Goal: Navigation & Orientation: Find specific page/section

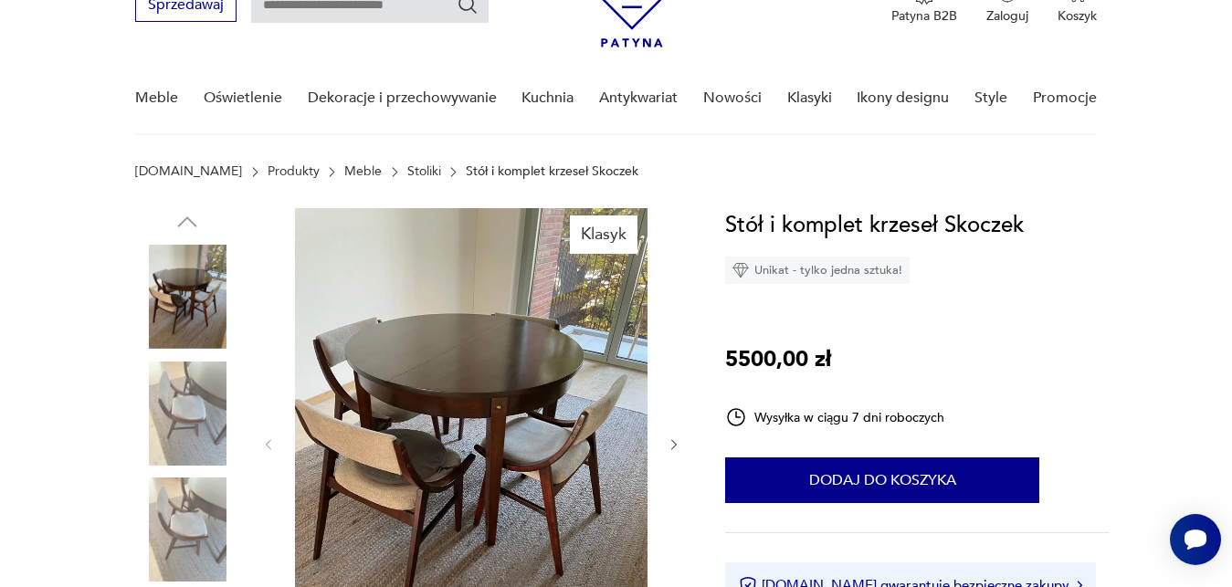
scroll to position [140, 0]
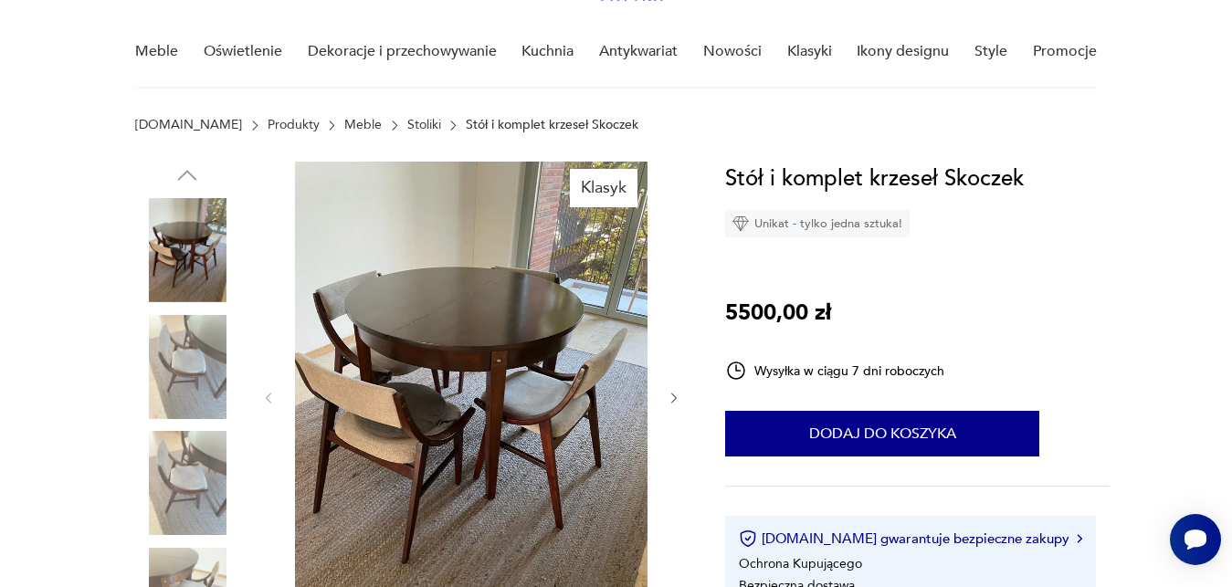
click at [495, 355] on img at bounding box center [471, 396] width 352 height 469
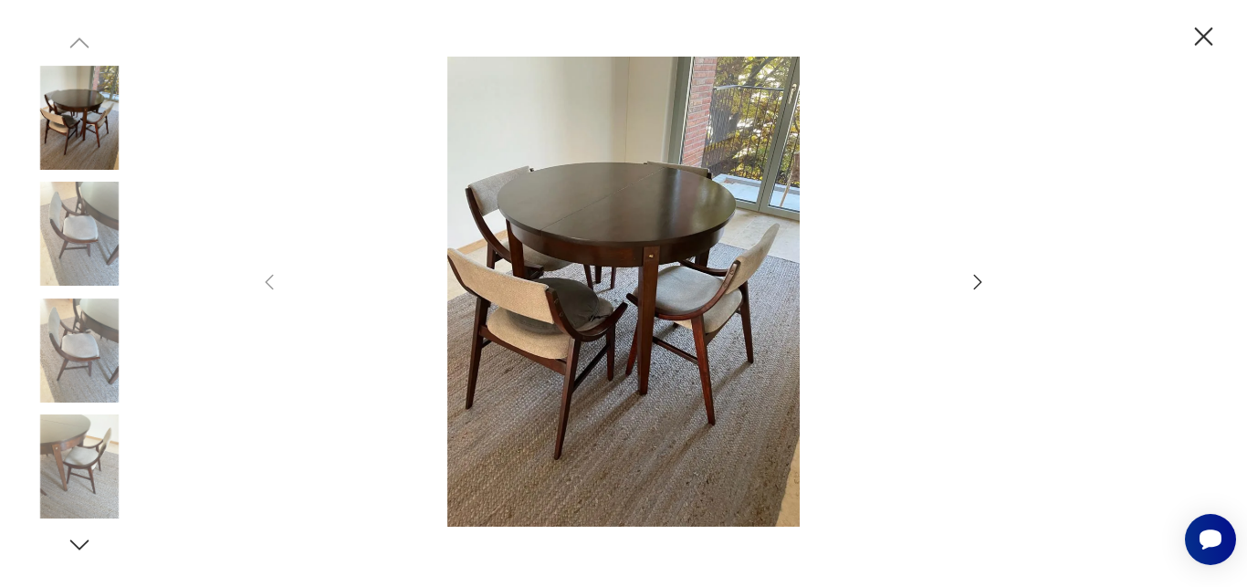
click at [981, 282] on icon "button" at bounding box center [978, 282] width 22 height 22
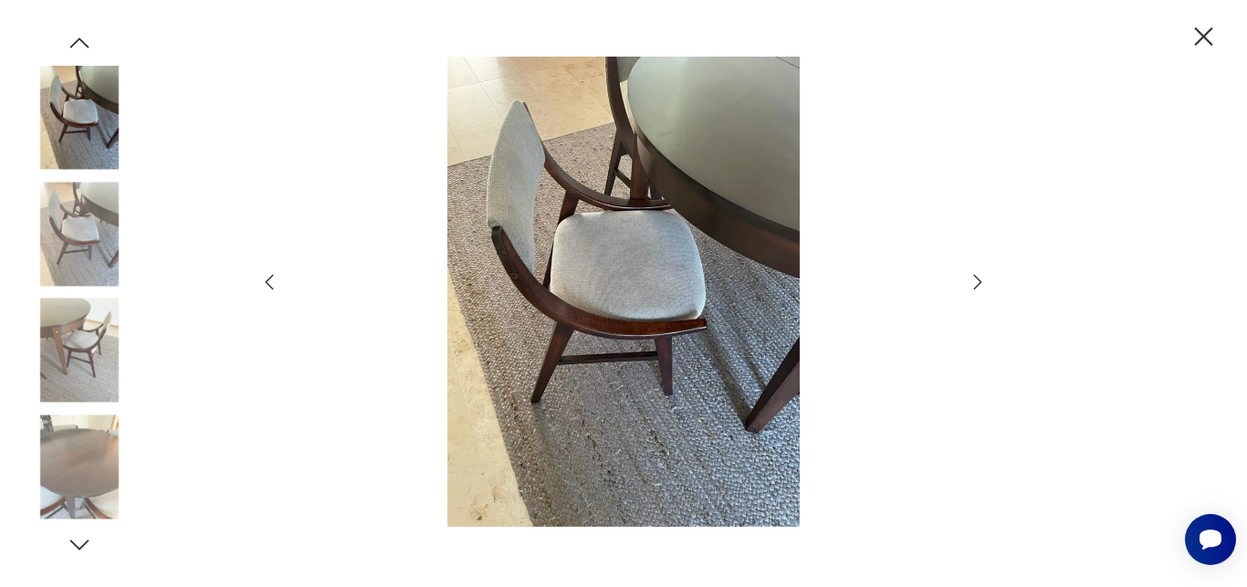
click at [981, 282] on icon "button" at bounding box center [978, 282] width 22 height 22
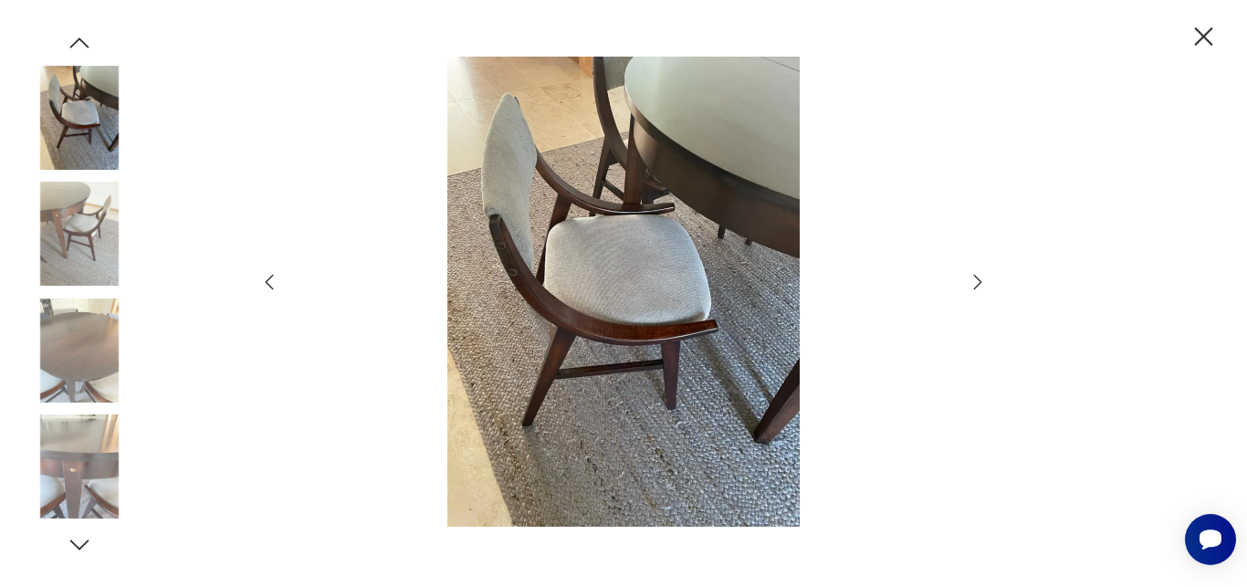
click at [981, 282] on icon "button" at bounding box center [978, 282] width 22 height 22
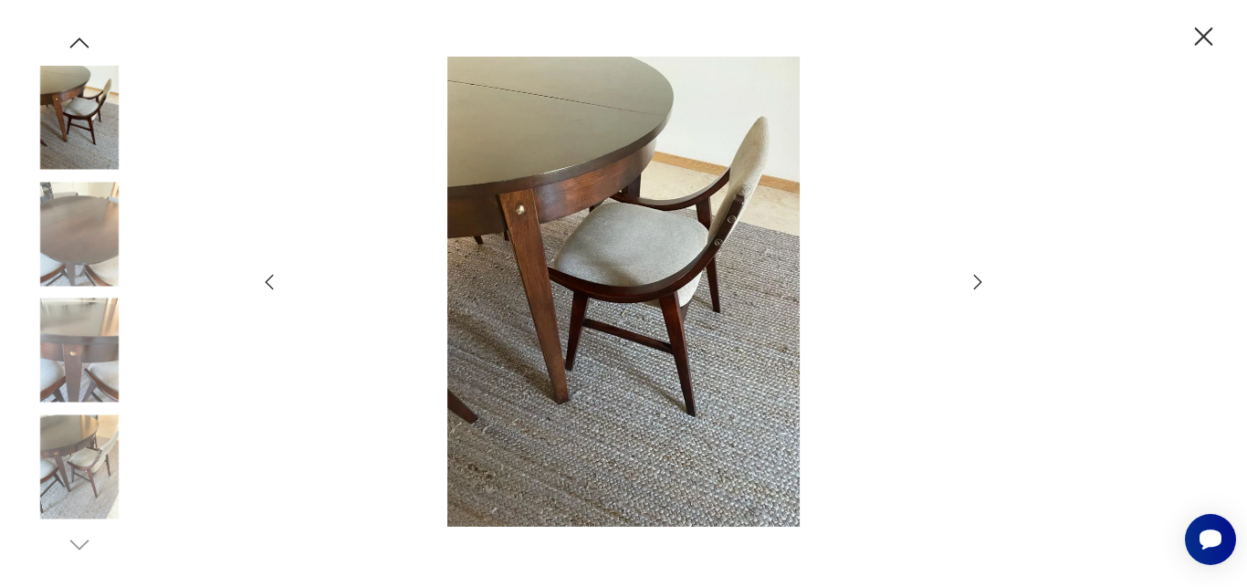
click at [981, 282] on icon "button" at bounding box center [978, 282] width 22 height 22
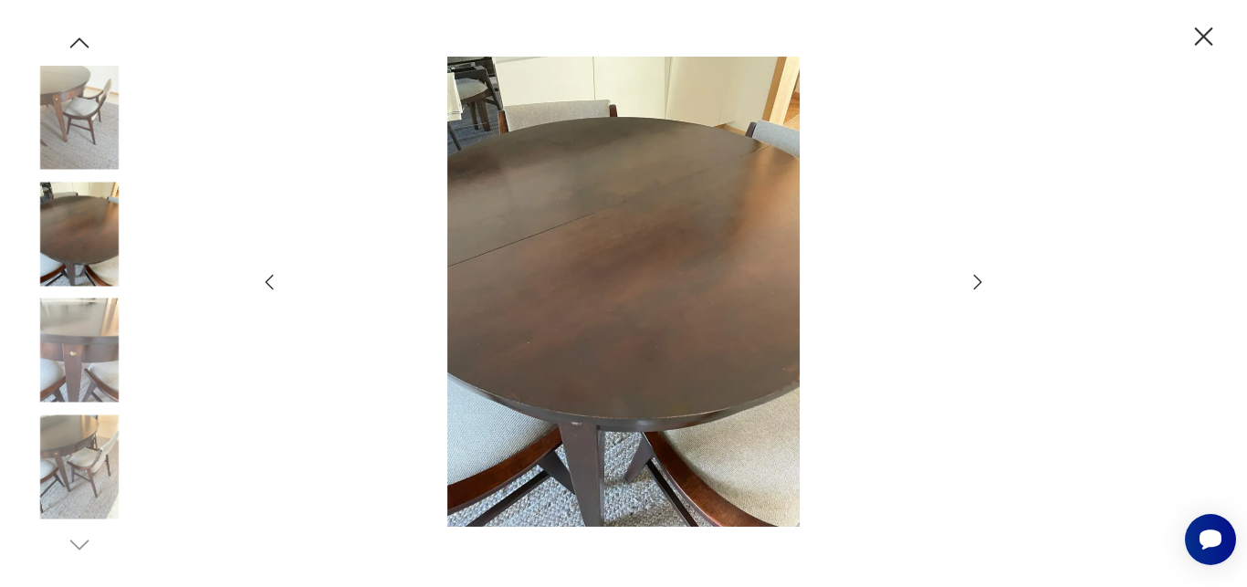
click at [981, 282] on icon "button" at bounding box center [978, 282] width 22 height 22
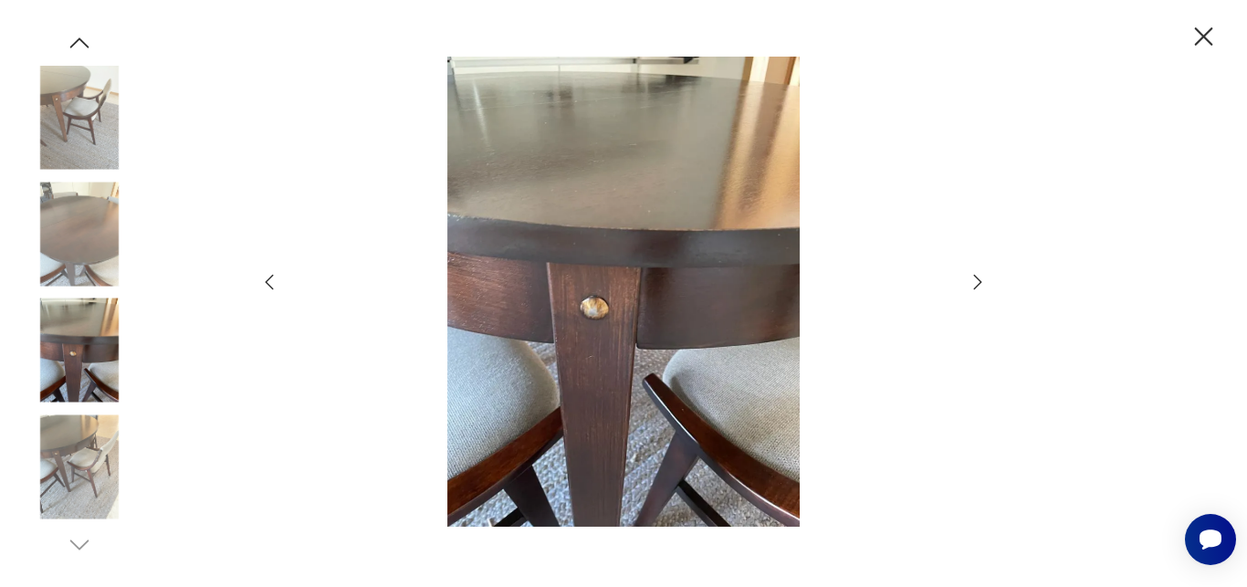
click at [981, 282] on icon "button" at bounding box center [978, 282] width 22 height 22
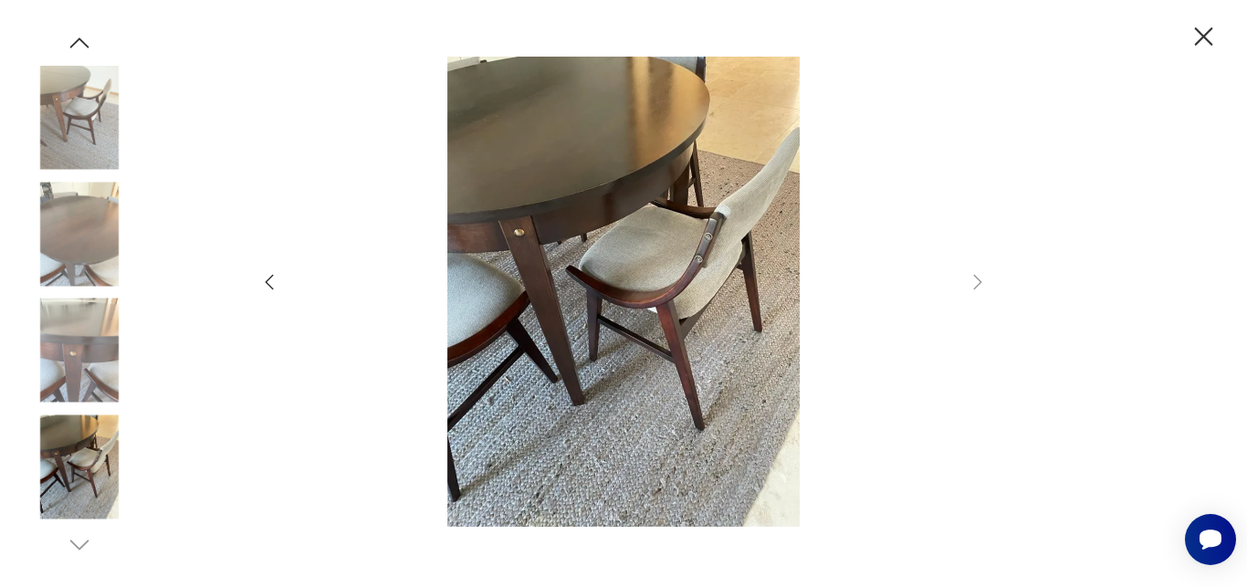
click at [1205, 30] on icon "button" at bounding box center [1204, 37] width 32 height 32
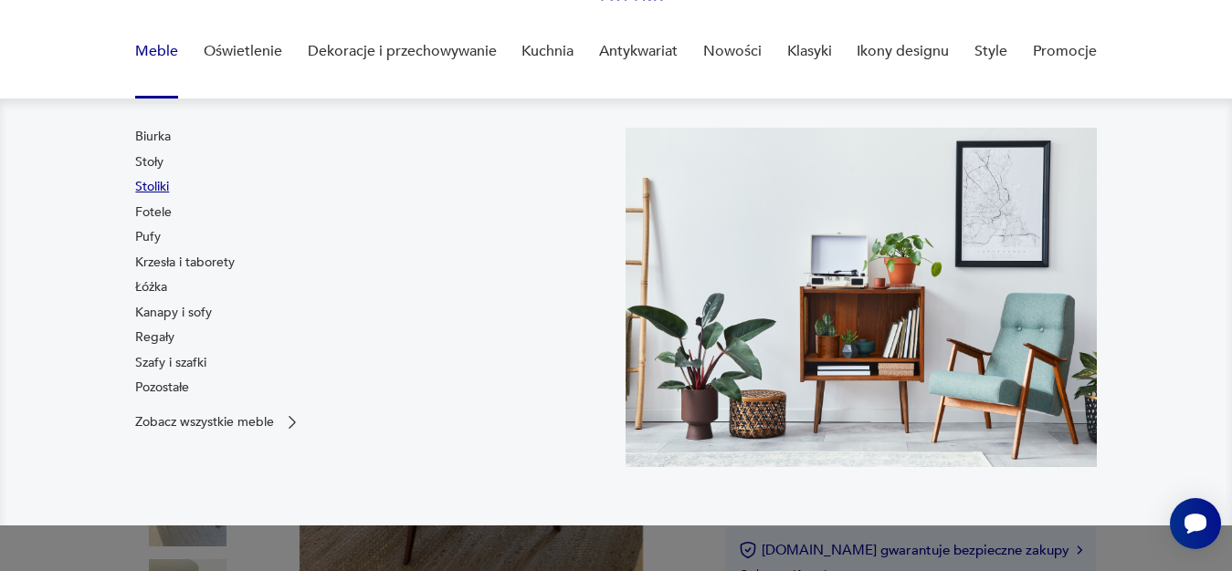
click at [166, 186] on link "Stoliki" at bounding box center [152, 187] width 34 height 18
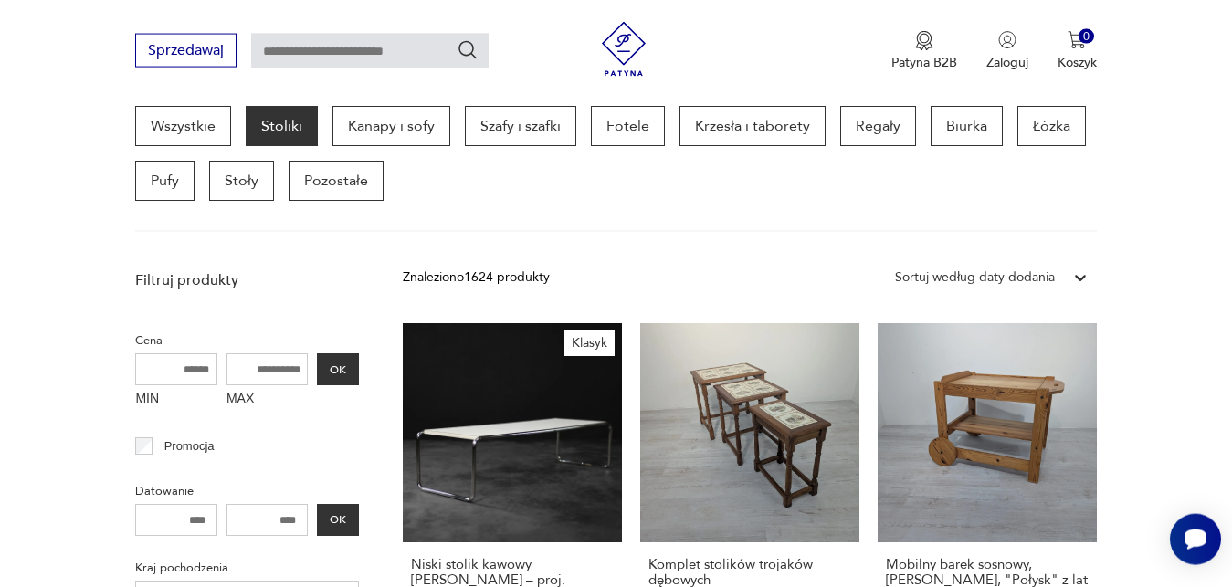
scroll to position [445, 0]
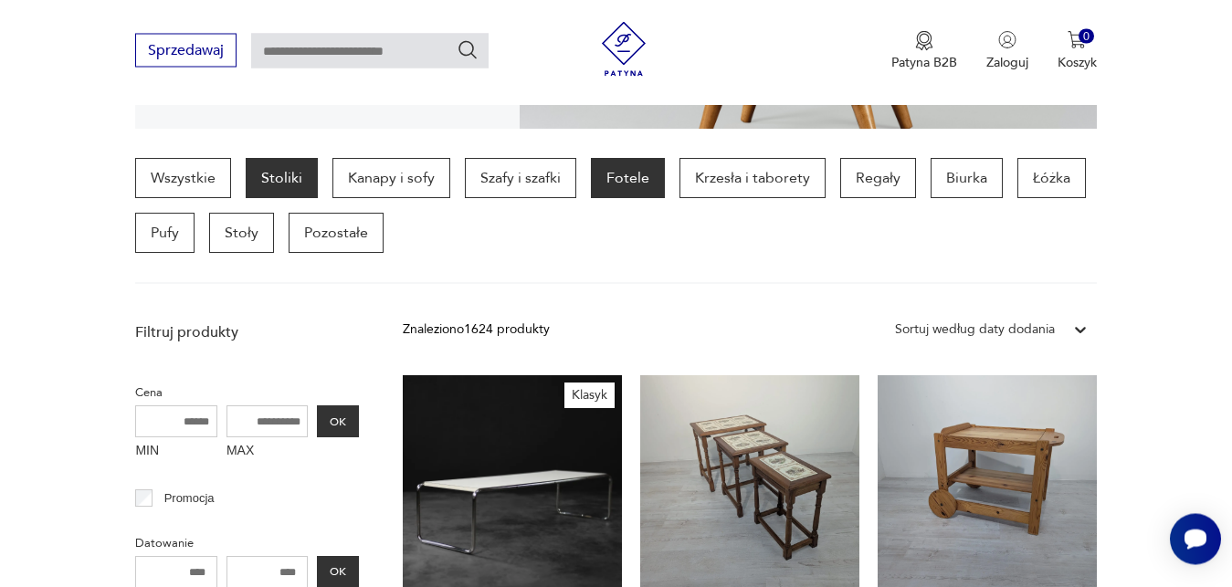
click at [626, 179] on p "Fotele" at bounding box center [628, 179] width 74 height 40
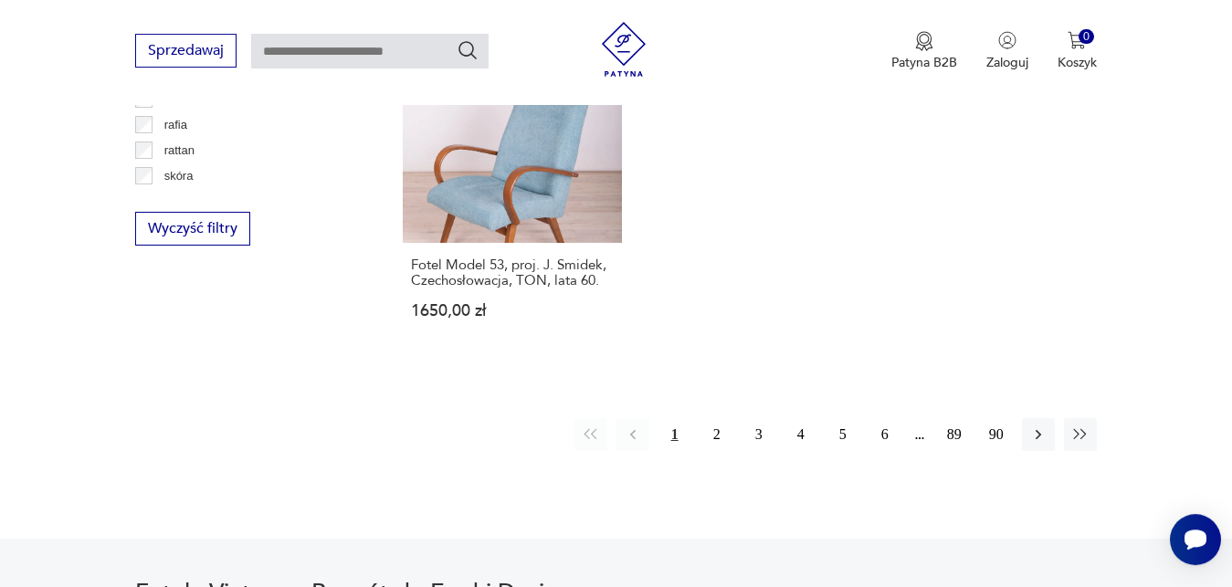
scroll to position [2767, 0]
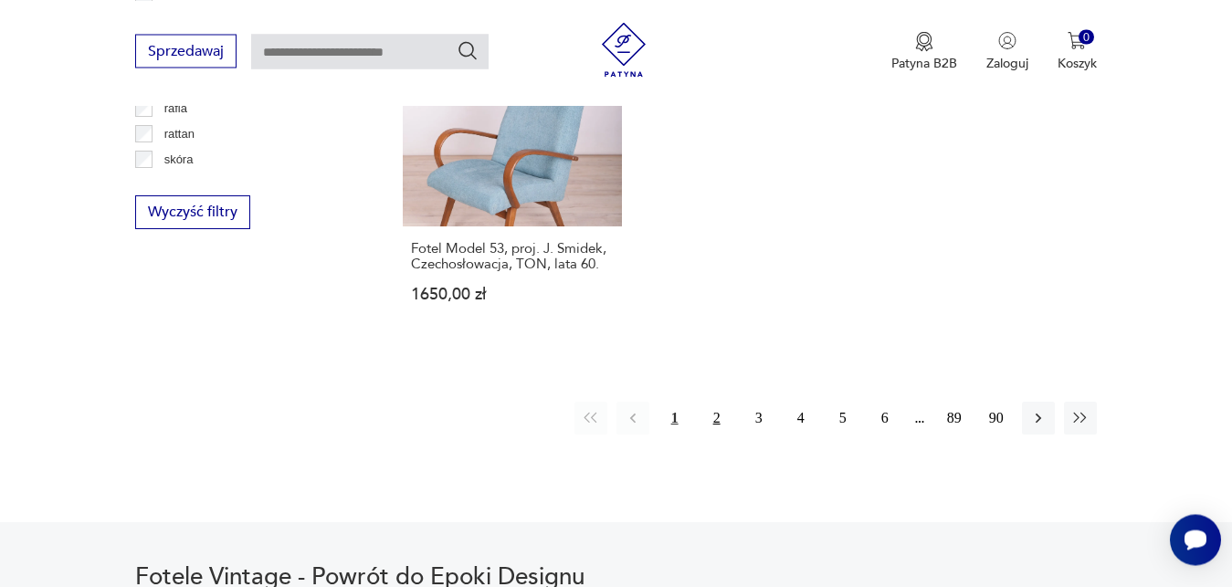
click at [718, 402] on button "2" at bounding box center [716, 418] width 33 height 33
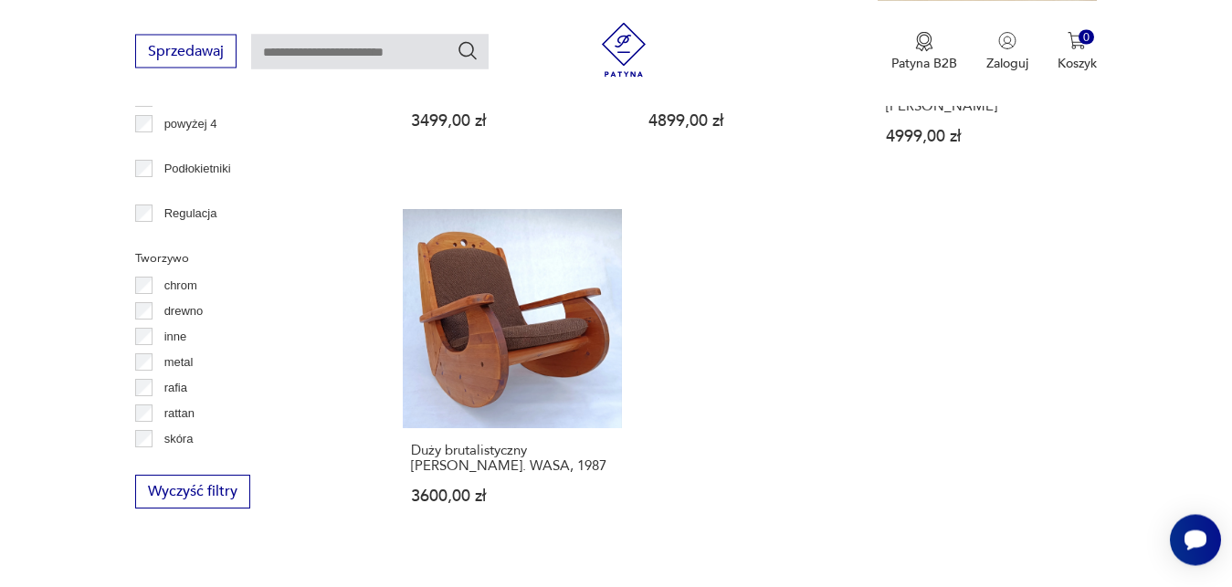
scroll to position [2534, 0]
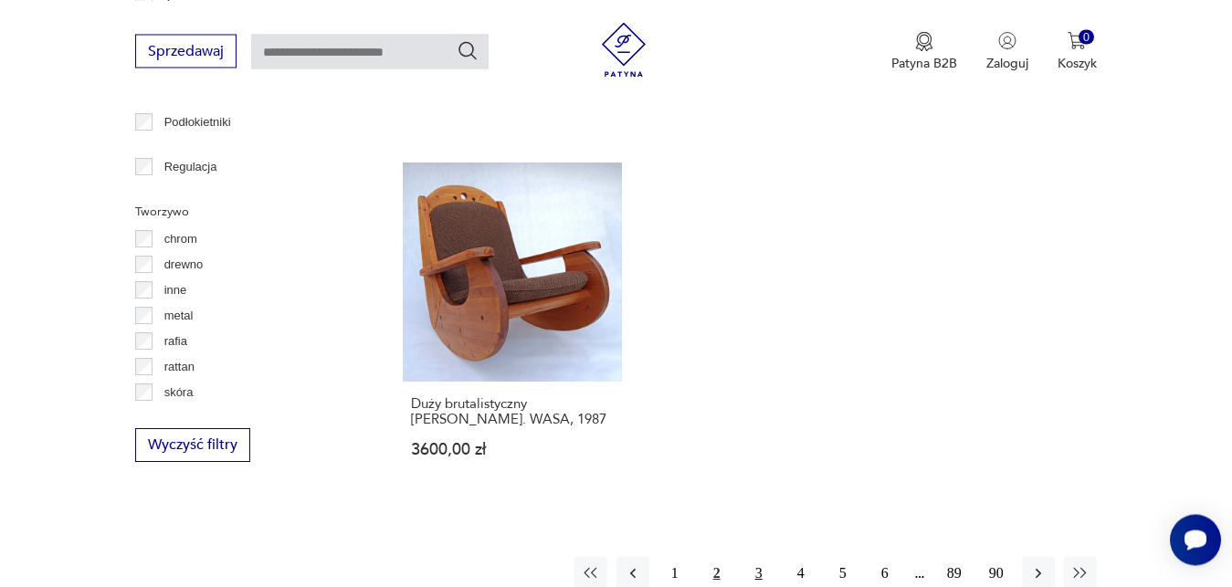
click at [758, 557] on button "3" at bounding box center [758, 573] width 33 height 33
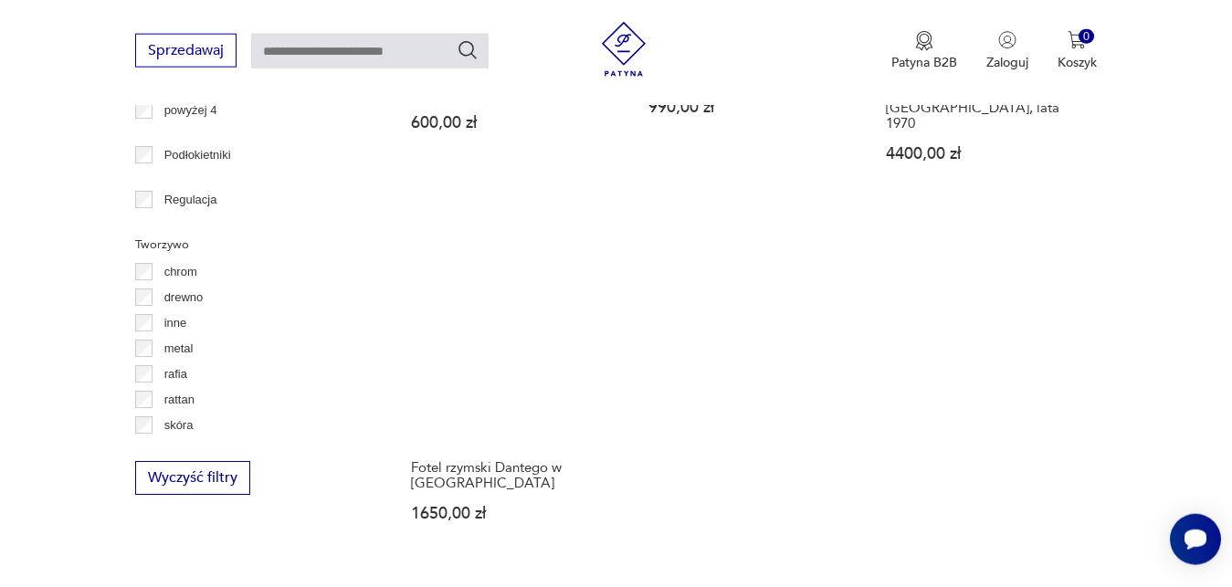
scroll to position [2581, 0]
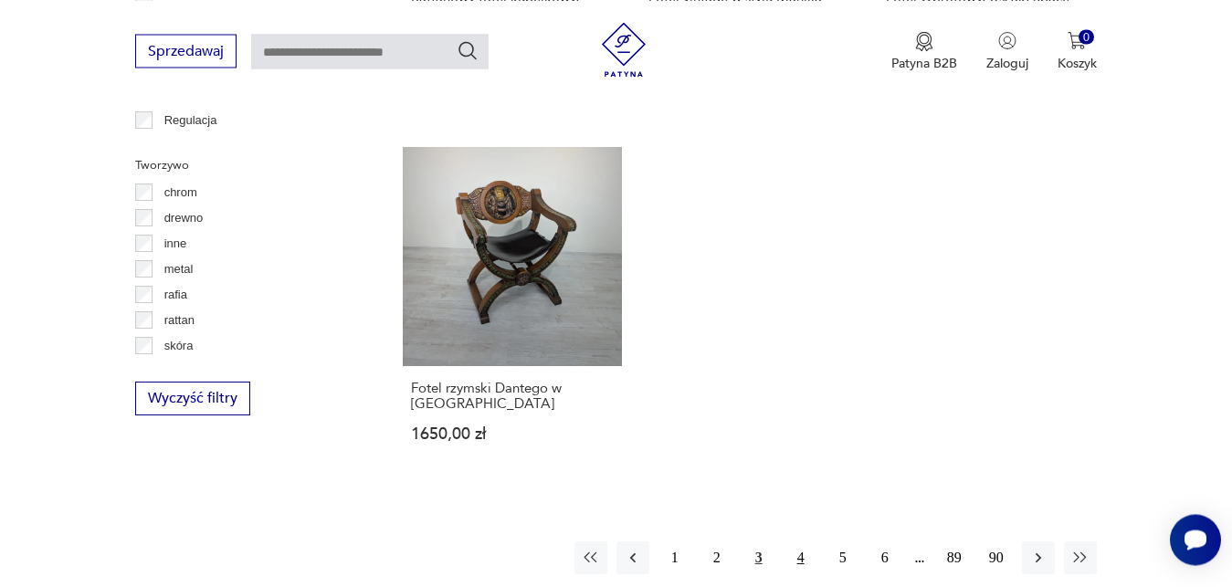
click at [801, 541] on button "4" at bounding box center [800, 557] width 33 height 33
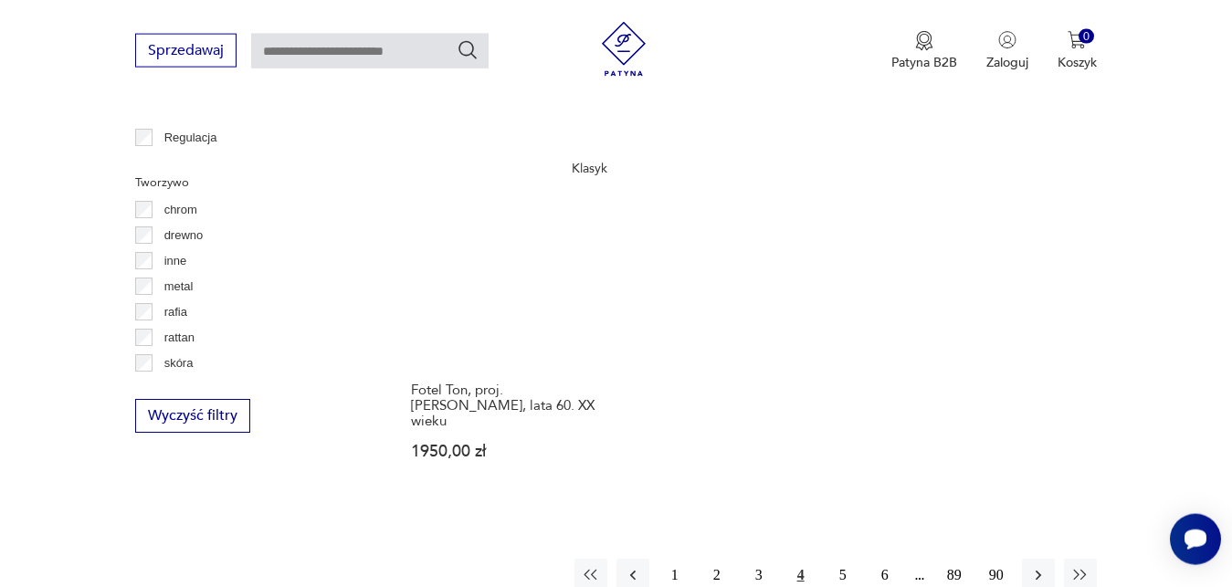
scroll to position [2581, 0]
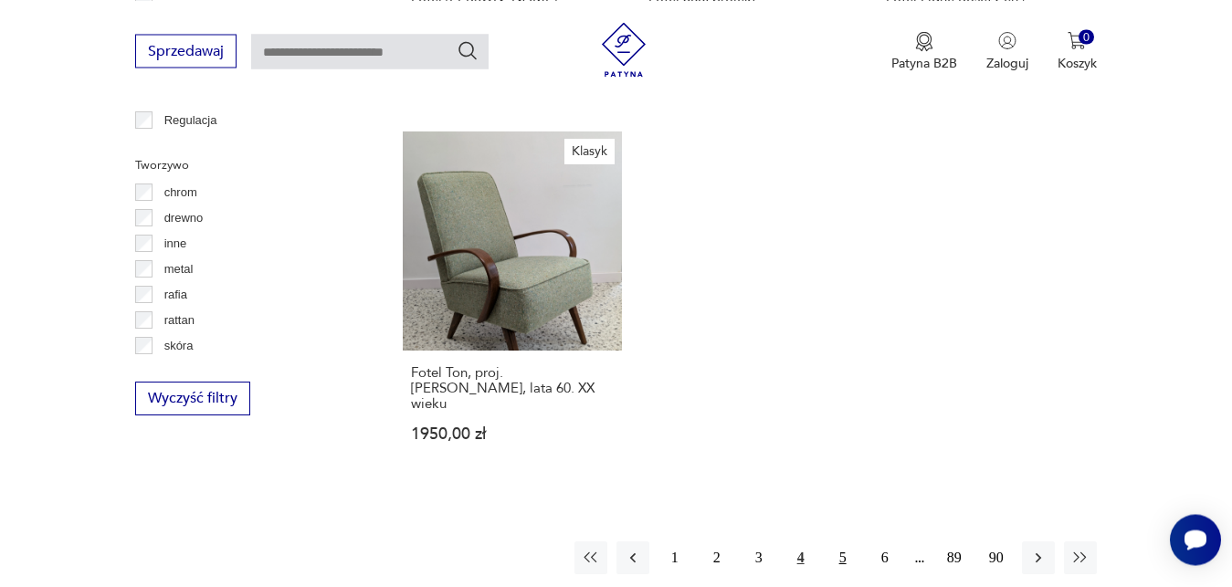
click at [844, 541] on button "5" at bounding box center [842, 557] width 33 height 33
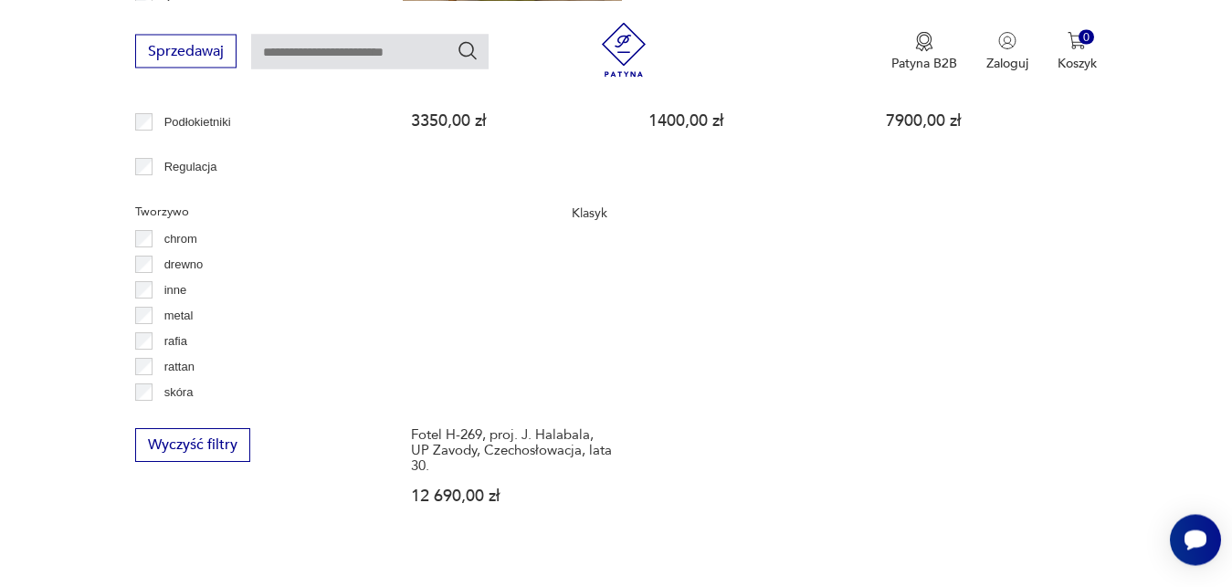
scroll to position [2581, 0]
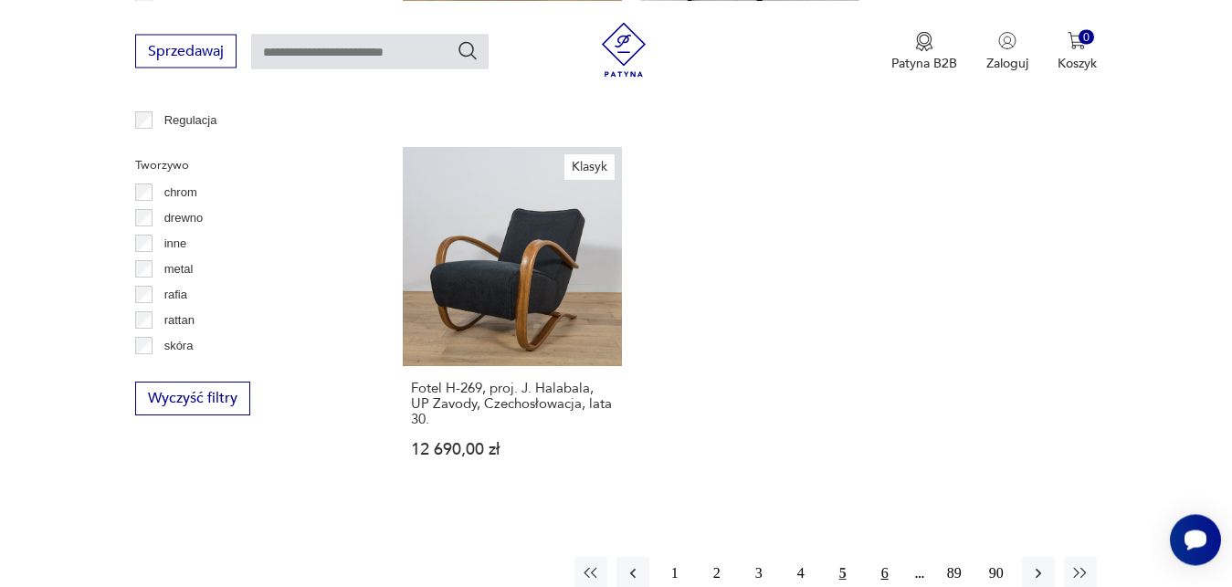
click at [885, 557] on button "6" at bounding box center [884, 573] width 33 height 33
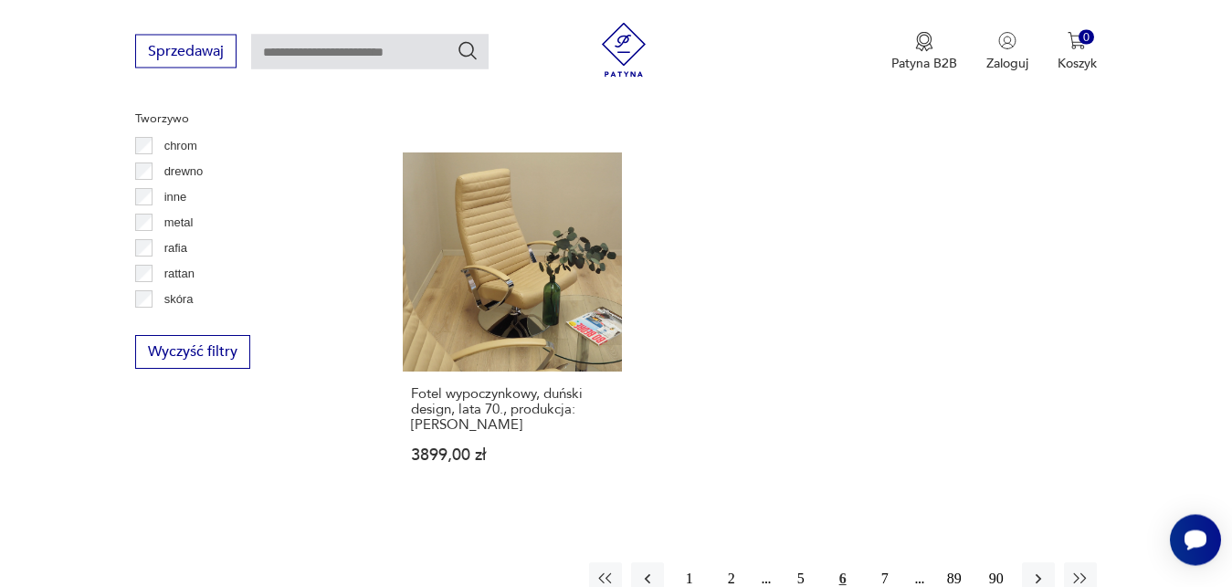
scroll to position [2674, 0]
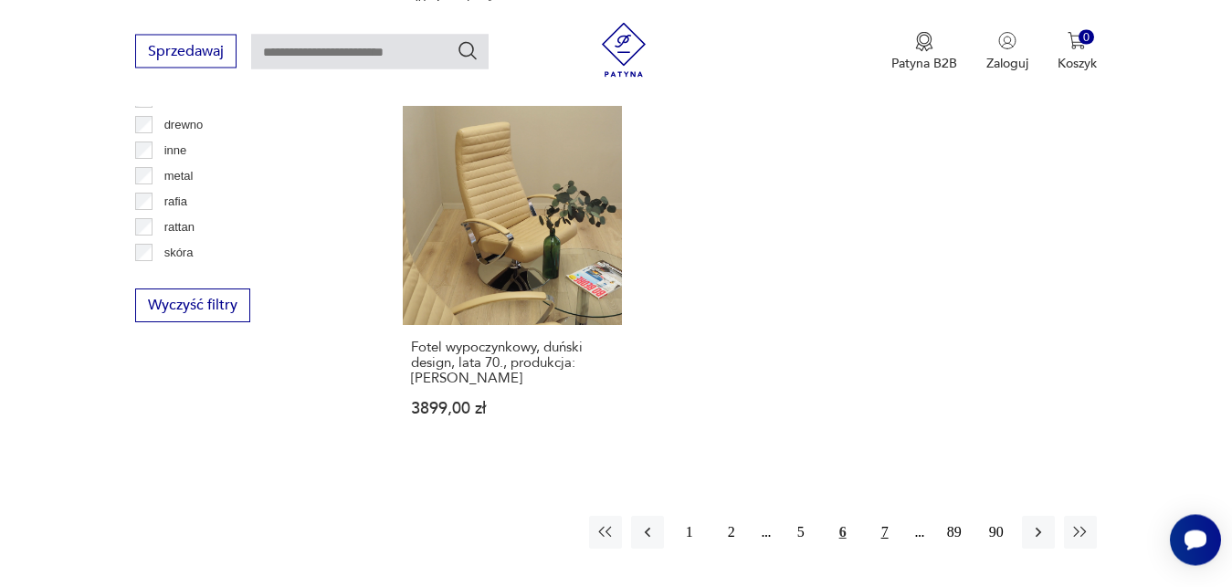
click at [884, 516] on button "7" at bounding box center [884, 532] width 33 height 33
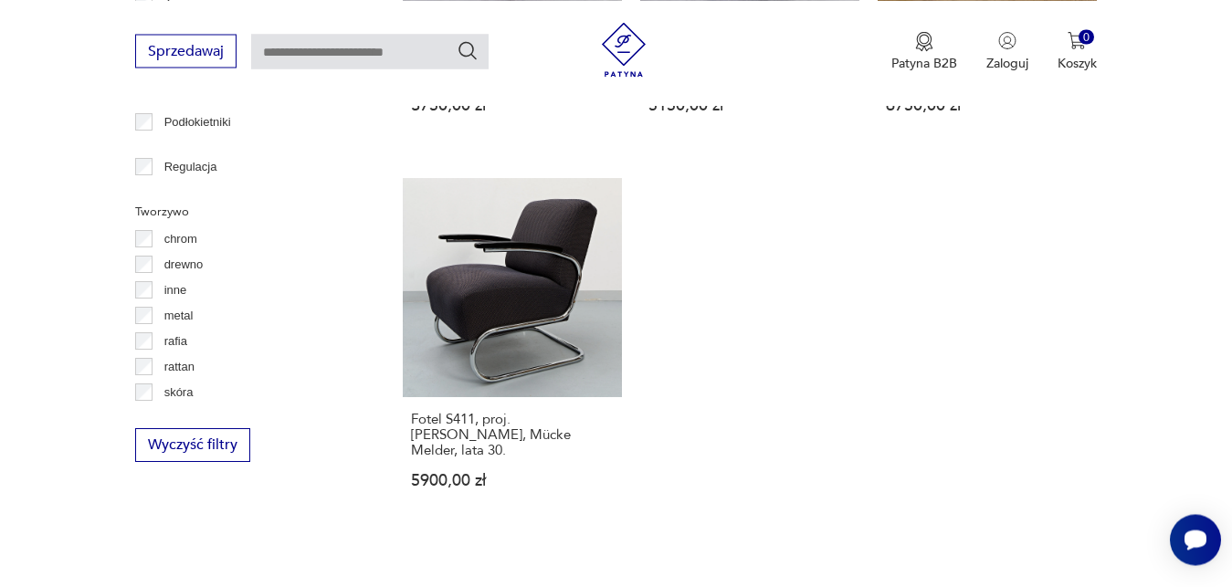
scroll to position [2581, 0]
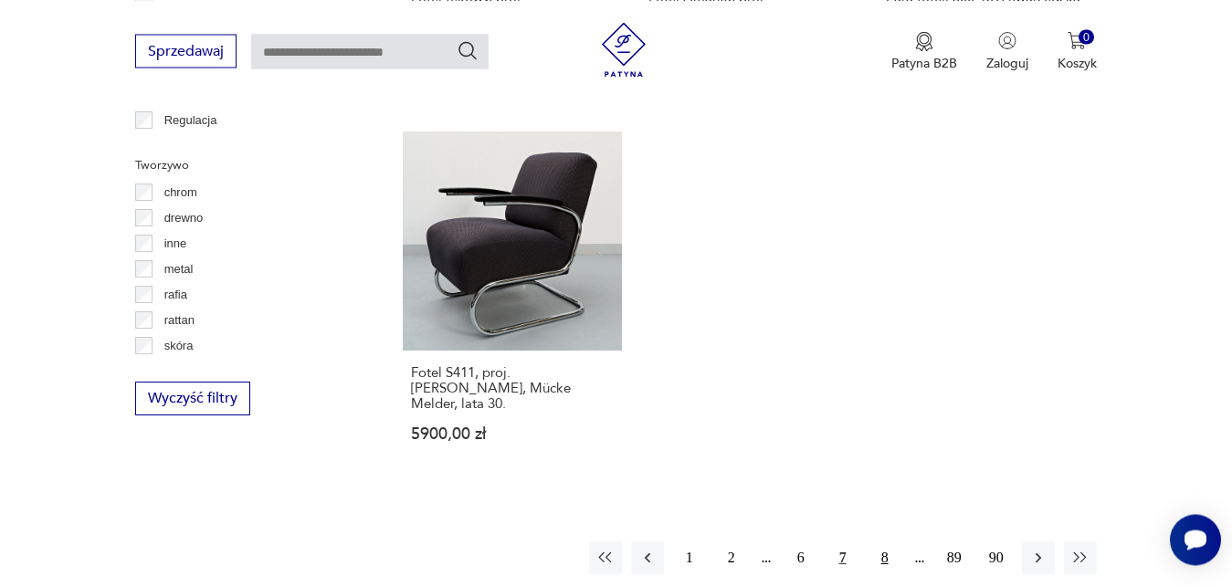
click at [884, 541] on button "8" at bounding box center [884, 557] width 33 height 33
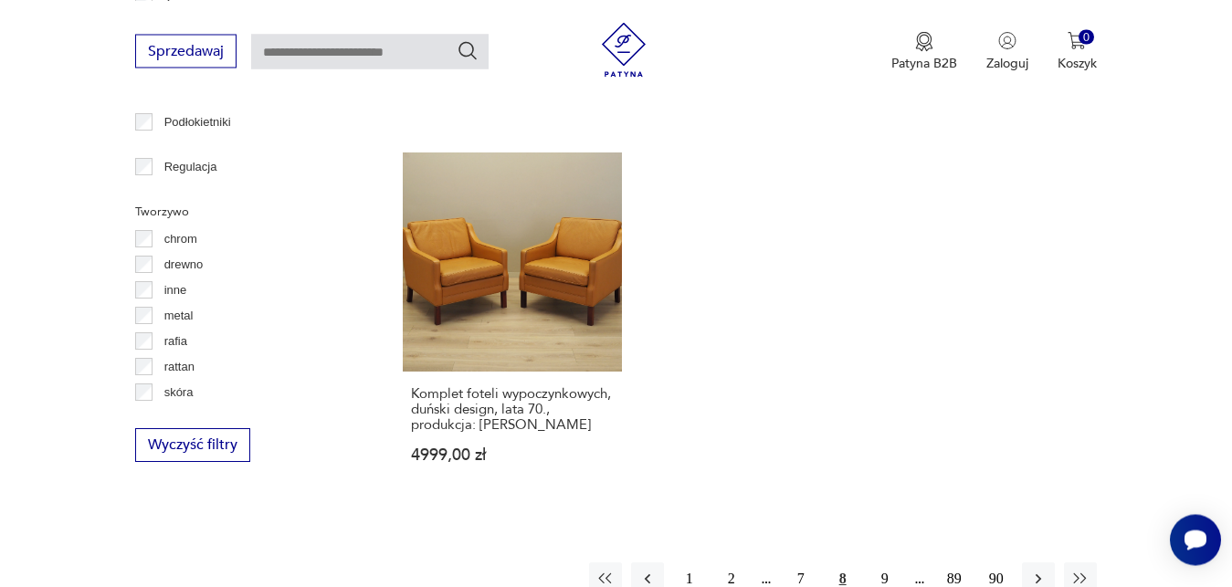
scroll to position [2581, 0]
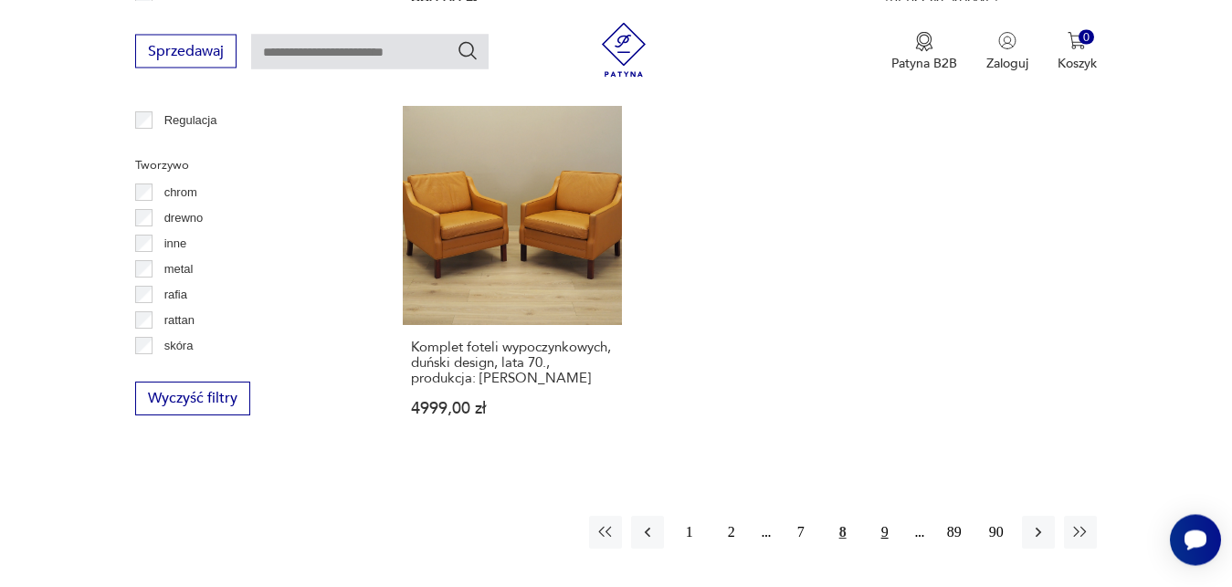
click at [883, 530] on button "9" at bounding box center [884, 532] width 33 height 33
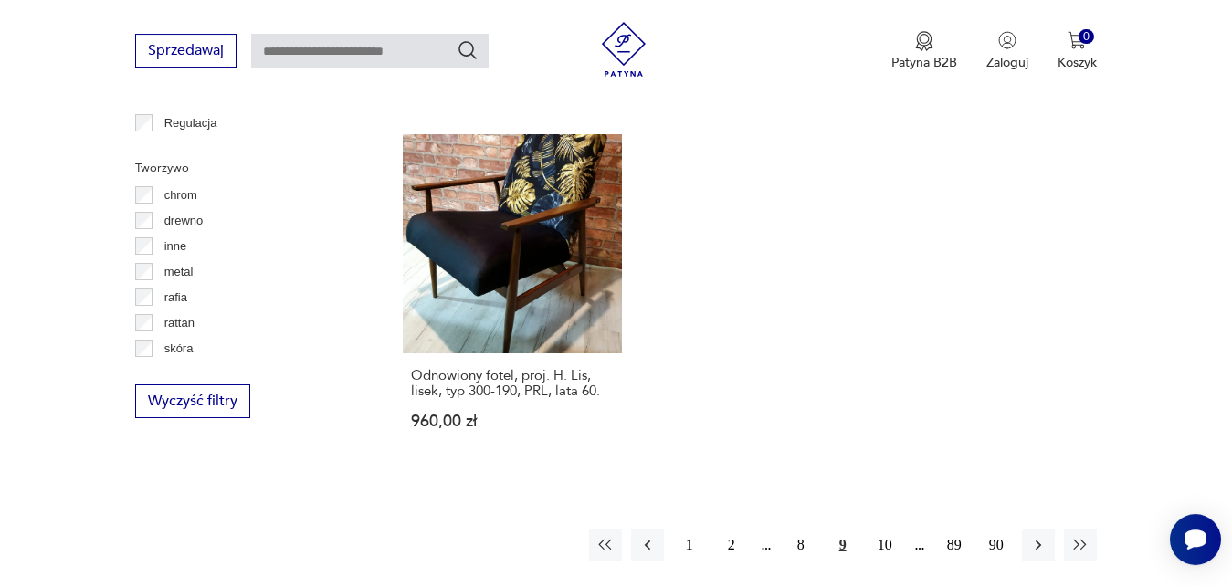
scroll to position [2581, 0]
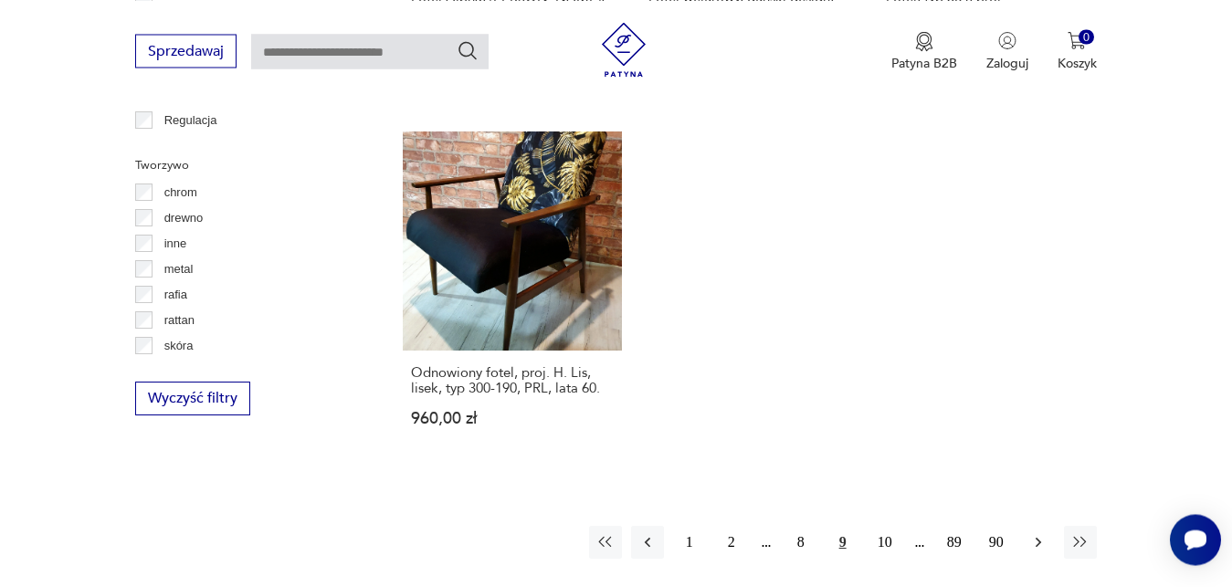
click at [1040, 533] on icon "button" at bounding box center [1038, 542] width 18 height 18
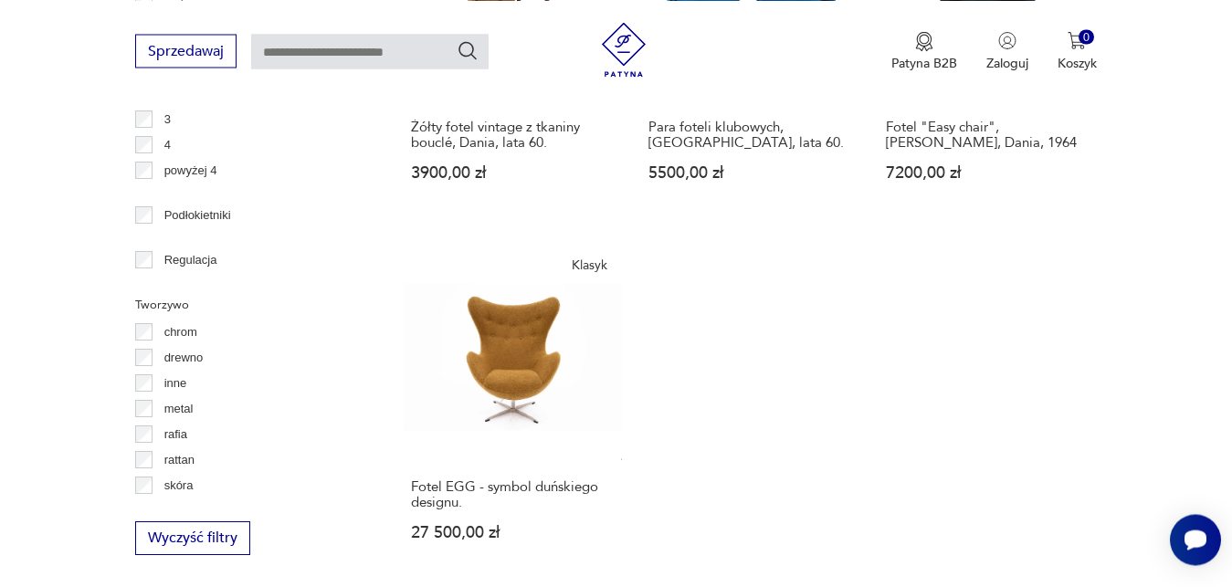
scroll to position [2394, 0]
